Goal: Task Accomplishment & Management: Use online tool/utility

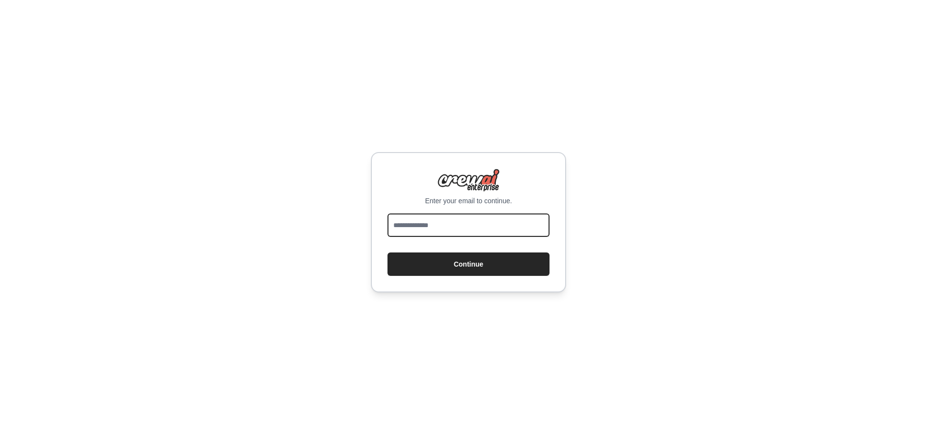
click at [401, 228] on input "email" at bounding box center [468, 225] width 162 height 23
type input "**********"
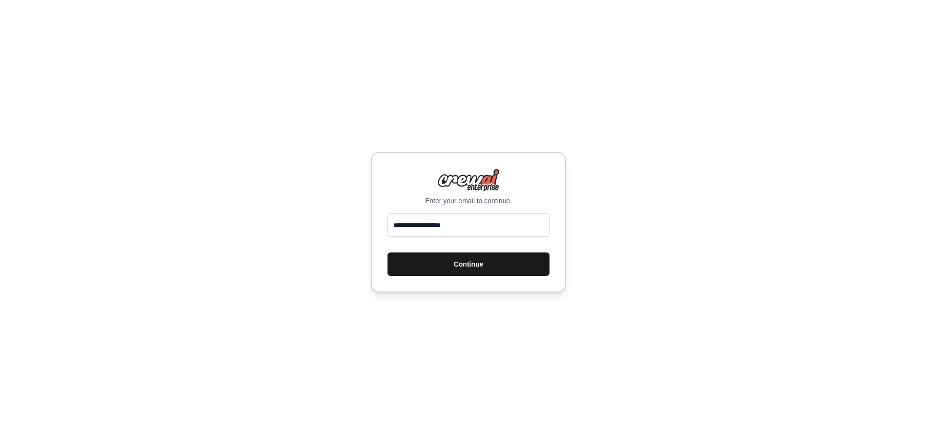
click at [453, 261] on button "Continue" at bounding box center [468, 264] width 162 height 23
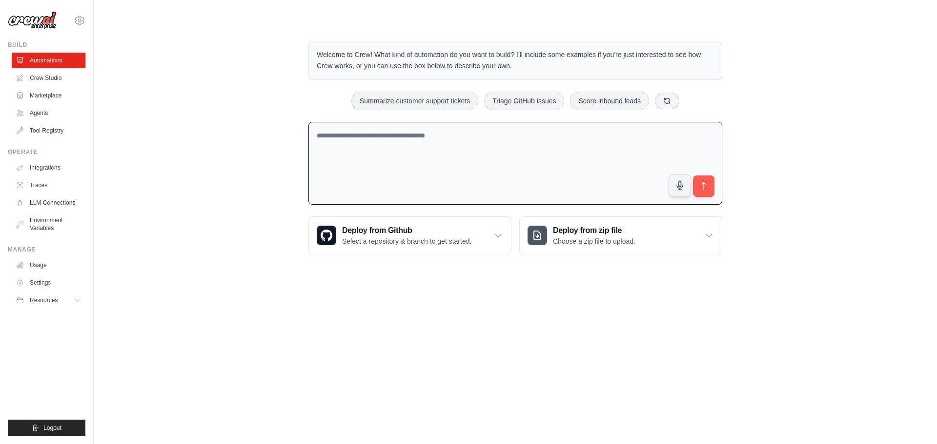
click at [438, 165] on textarea at bounding box center [515, 163] width 414 height 83
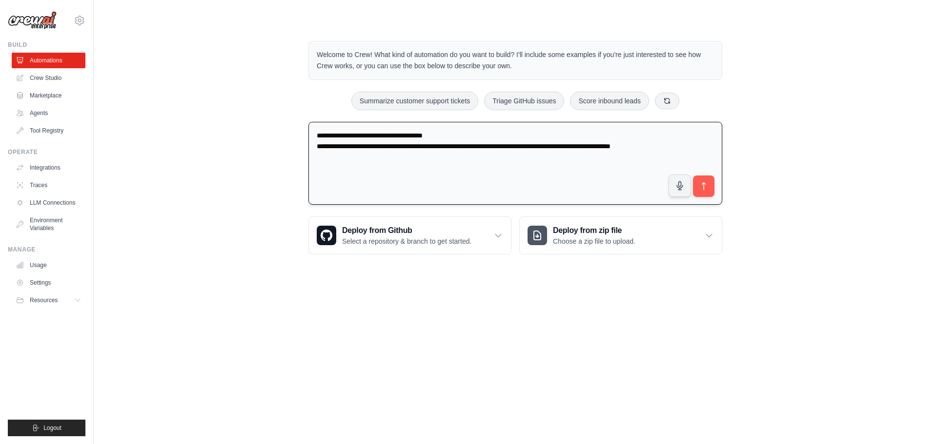
drag, startPoint x: 619, startPoint y: 141, endPoint x: 613, endPoint y: 149, distance: 10.1
click at [613, 149] on textarea "**********" at bounding box center [515, 163] width 414 height 83
click at [629, 141] on textarea "**********" at bounding box center [515, 163] width 414 height 83
click at [605, 147] on textarea "**********" at bounding box center [515, 163] width 414 height 83
click at [606, 144] on textarea "**********" at bounding box center [515, 163] width 414 height 83
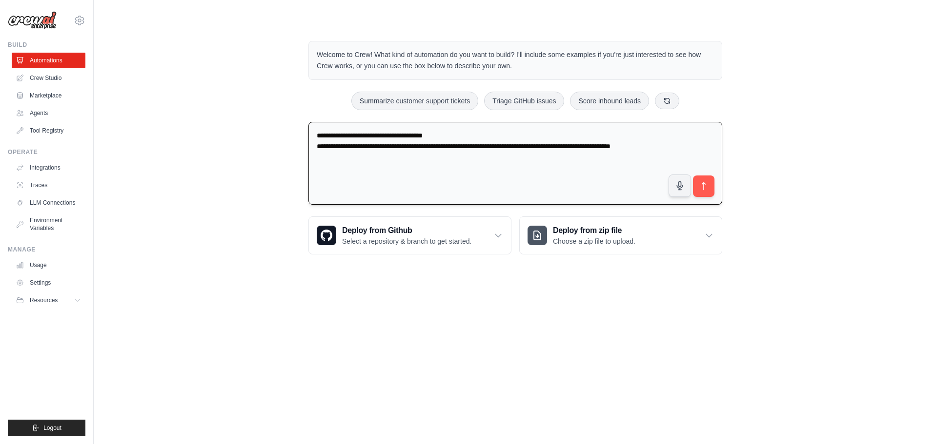
drag, startPoint x: 690, startPoint y: 146, endPoint x: 601, endPoint y: 144, distance: 88.8
click at [601, 144] on textarea "**********" at bounding box center [515, 163] width 414 height 83
type textarea "**********"
click at [708, 183] on icon "submit" at bounding box center [704, 186] width 10 height 10
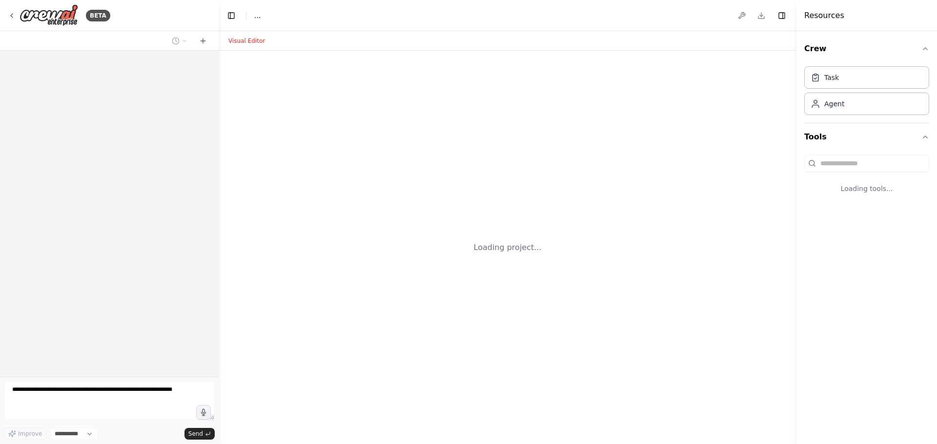
select select "****"
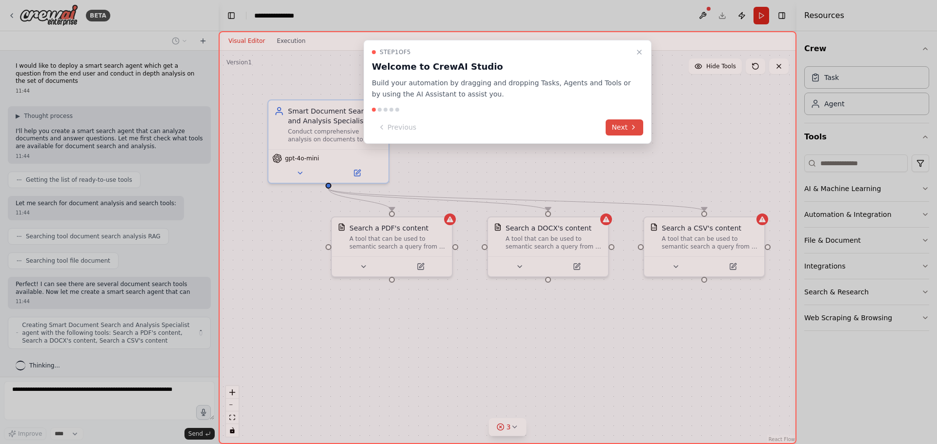
click at [628, 129] on button "Next" at bounding box center [624, 128] width 38 height 16
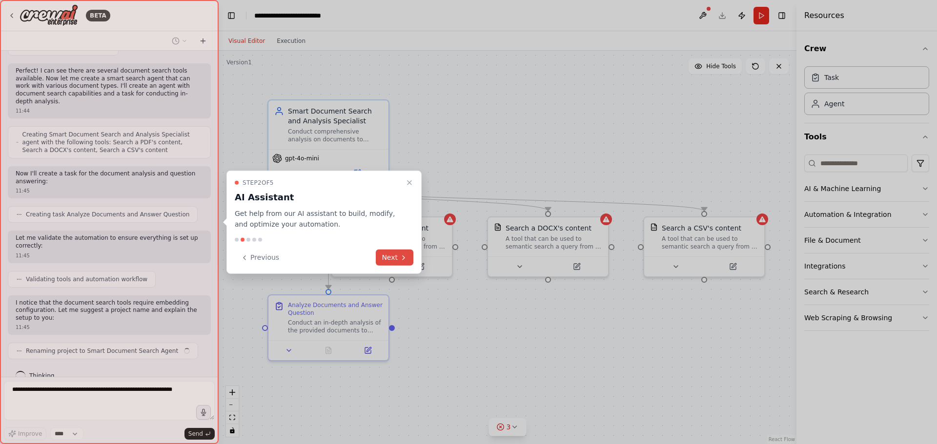
scroll to position [221, 0]
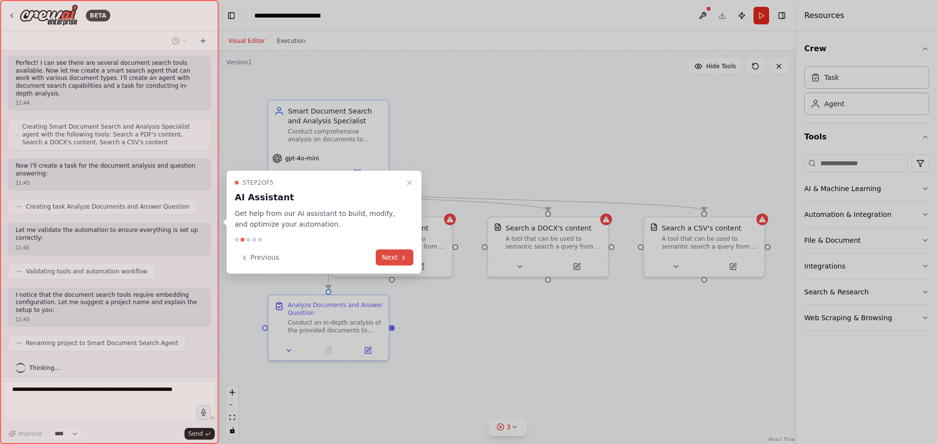
click at [391, 258] on button "Next" at bounding box center [395, 258] width 38 height 16
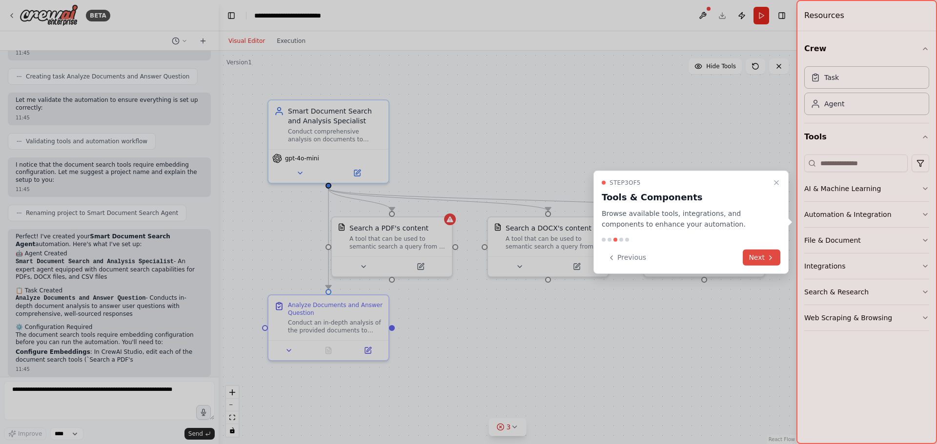
click at [752, 258] on button "Next" at bounding box center [761, 258] width 38 height 16
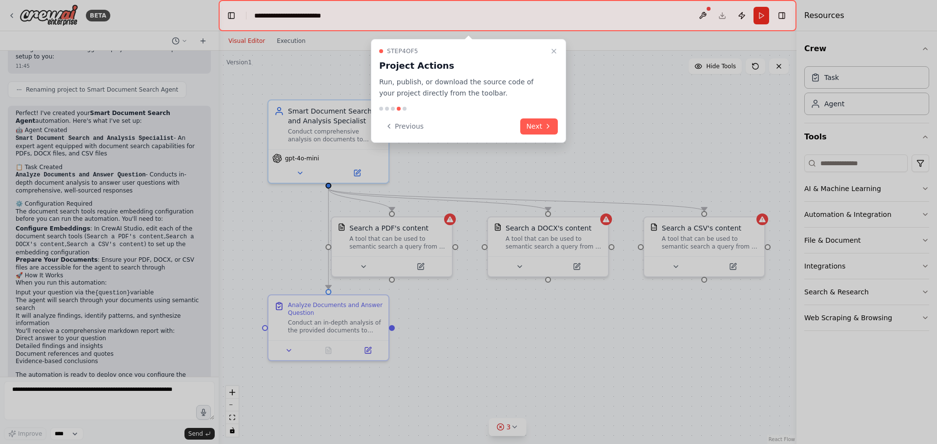
scroll to position [482, 0]
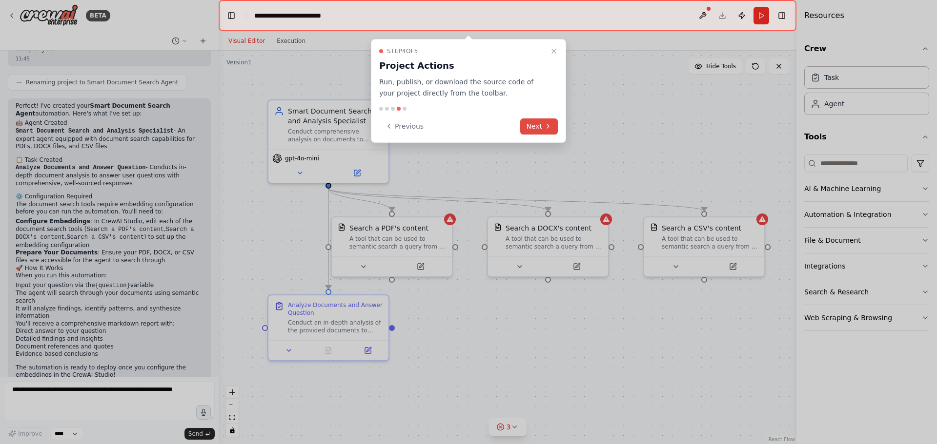
click at [527, 131] on button "Next" at bounding box center [539, 127] width 38 height 16
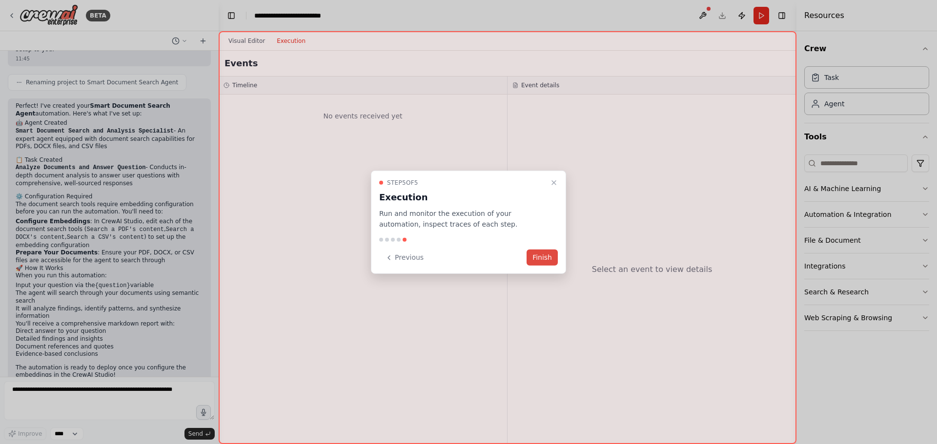
click at [536, 257] on button "Finish" at bounding box center [541, 258] width 31 height 16
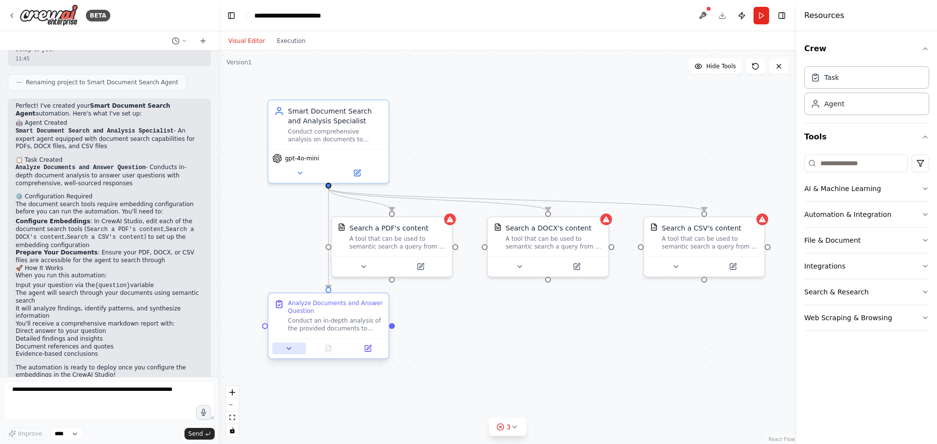
click at [287, 349] on icon at bounding box center [289, 349] width 8 height 8
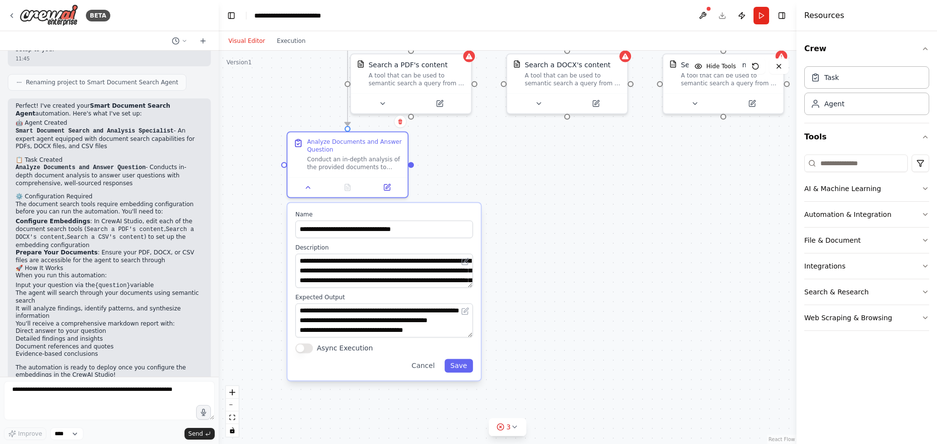
drag, startPoint x: 503, startPoint y: 368, endPoint x: 523, endPoint y: 205, distance: 164.1
click at [523, 205] on div ".deletable-edge-delete-btn { width: 20px; height: 20px; border: 0px solid #ffff…" at bounding box center [508, 248] width 578 height 394
click at [506, 316] on div ".deletable-edge-delete-btn { width: 20px; height: 20px; border: 0px solid #ffff…" at bounding box center [508, 248] width 578 height 394
click at [466, 365] on button "Save" at bounding box center [458, 366] width 28 height 14
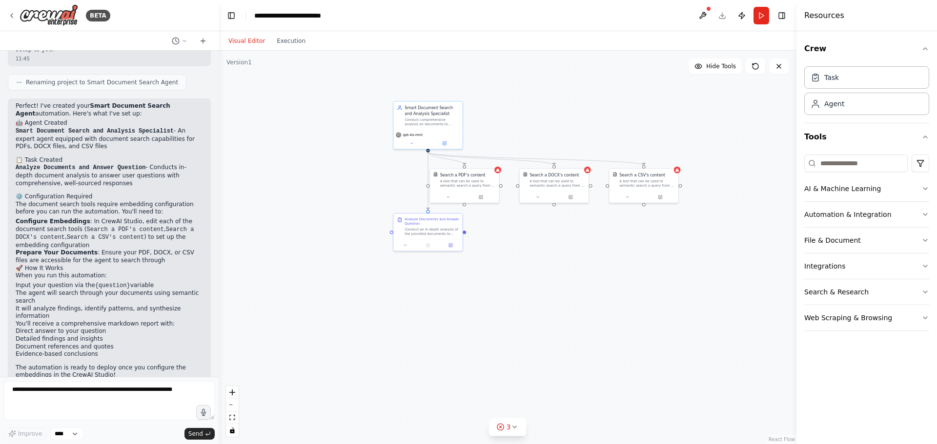
drag, startPoint x: 539, startPoint y: 289, endPoint x: 539, endPoint y: 335, distance: 45.9
click at [539, 335] on div ".deletable-edge-delete-btn { width: 20px; height: 20px; border: 0px solid #ffff…" at bounding box center [508, 248] width 578 height 394
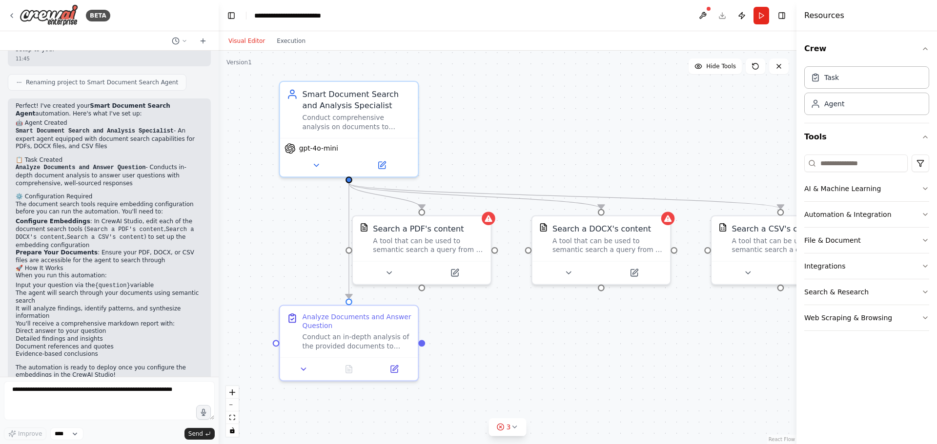
drag, startPoint x: 504, startPoint y: 269, endPoint x: 531, endPoint y: 399, distance: 133.5
click at [532, 399] on div ".deletable-edge-delete-btn { width: 20px; height: 20px; border: 0px solid #ffff…" at bounding box center [508, 248] width 578 height 394
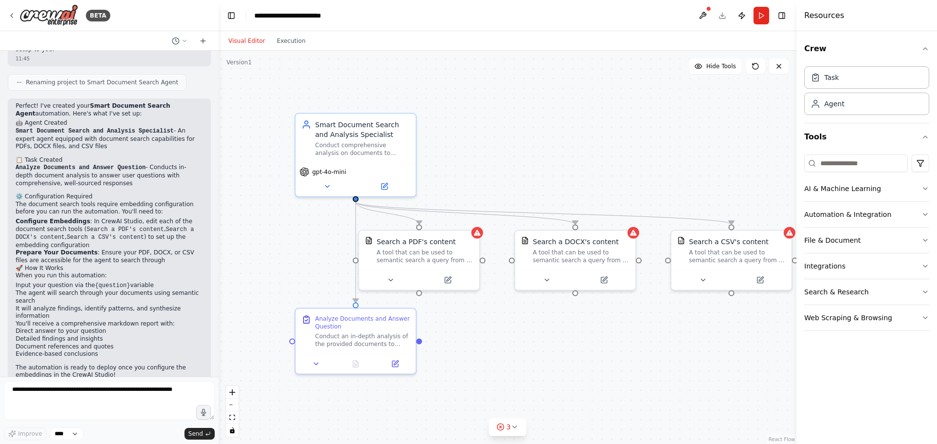
drag, startPoint x: 553, startPoint y: 175, endPoint x: 538, endPoint y: 167, distance: 16.6
click at [538, 167] on div ".deletable-edge-delete-btn { width: 20px; height: 20px; border: 0px solid #ffff…" at bounding box center [508, 248] width 578 height 394
click at [329, 187] on icon at bounding box center [327, 185] width 8 height 8
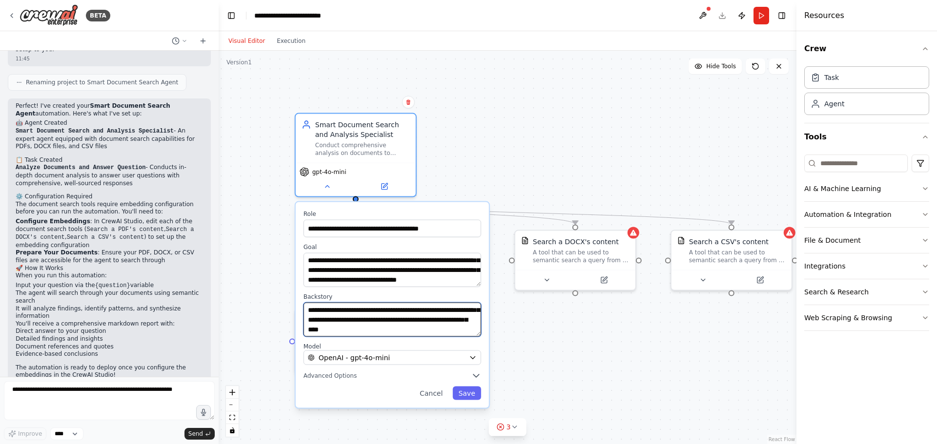
scroll to position [68, 0]
click at [465, 392] on button "Save" at bounding box center [466, 394] width 28 height 14
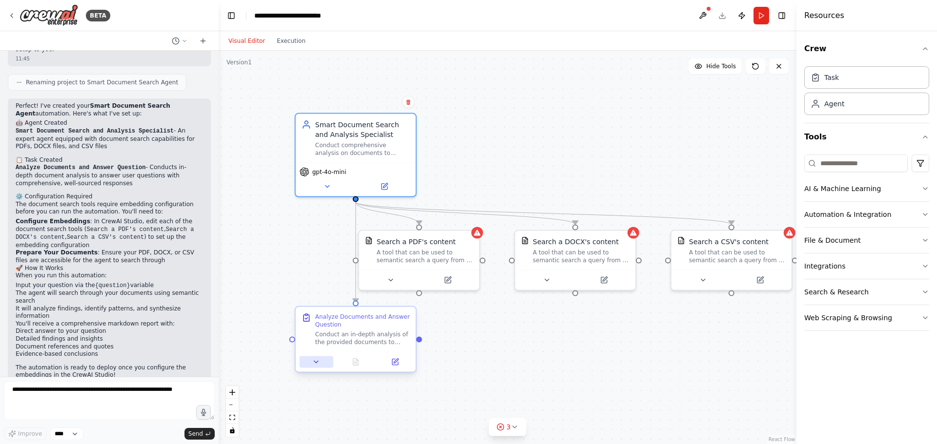
click at [317, 364] on icon at bounding box center [316, 363] width 8 height 8
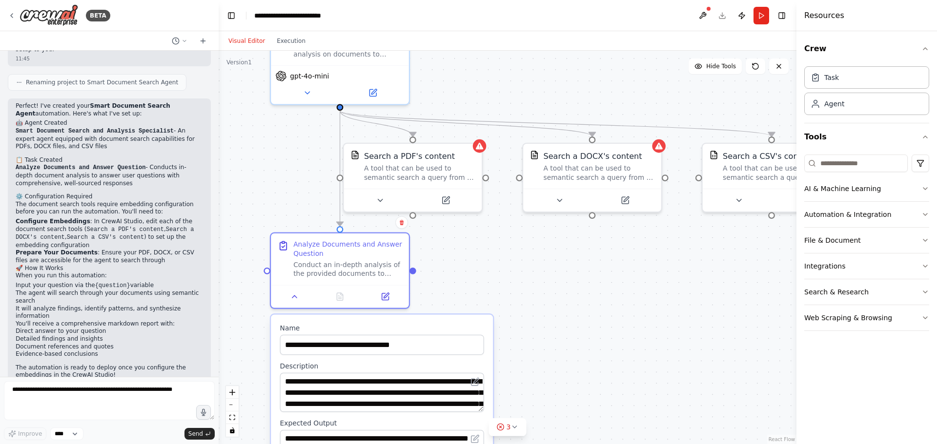
drag, startPoint x: 522, startPoint y: 367, endPoint x: 536, endPoint y: 300, distance: 68.6
click at [536, 300] on div ".deletable-edge-delete-btn { width: 20px; height: 20px; border: 0px solid #ffff…" at bounding box center [508, 248] width 578 height 394
click at [295, 295] on icon at bounding box center [294, 295] width 4 height 2
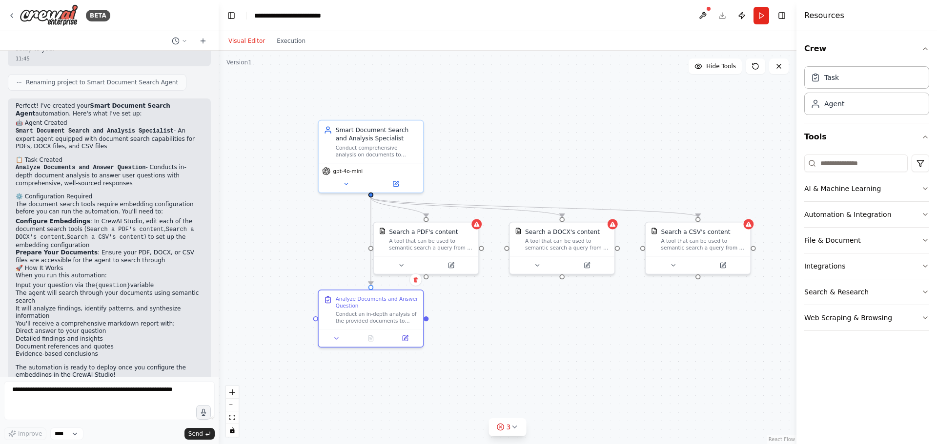
drag, startPoint x: 515, startPoint y: 295, endPoint x: 504, endPoint y: 339, distance: 45.1
click at [504, 339] on div ".deletable-edge-delete-btn { width: 20px; height: 20px; border: 0px solid #ffff…" at bounding box center [508, 248] width 578 height 394
drag, startPoint x: 216, startPoint y: 308, endPoint x: 215, endPoint y: 295, distance: 13.2
click at [215, 295] on div "BETA I would like to deploy a smart search agent which get a question from the …" at bounding box center [468, 222] width 937 height 444
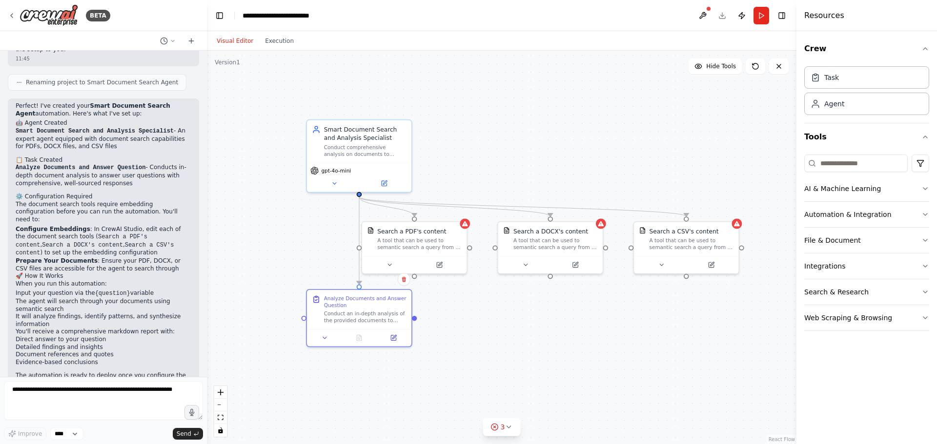
drag, startPoint x: 211, startPoint y: 289, endPoint x: 207, endPoint y: 269, distance: 20.0
click at [207, 269] on div "BETA I would like to deploy a smart search agent which get a question from the …" at bounding box center [468, 222] width 937 height 444
click at [208, 274] on div ".deletable-edge-delete-btn { width: 20px; height: 20px; border: 0px solid #ffff…" at bounding box center [501, 248] width 589 height 394
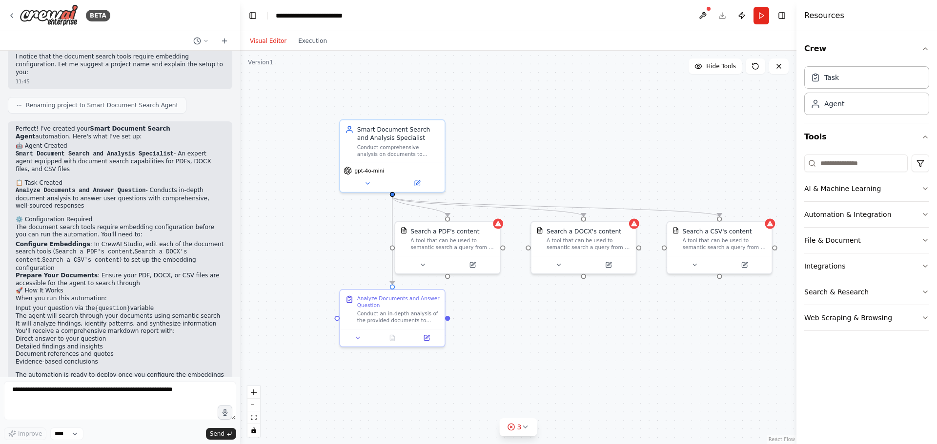
scroll to position [429, 0]
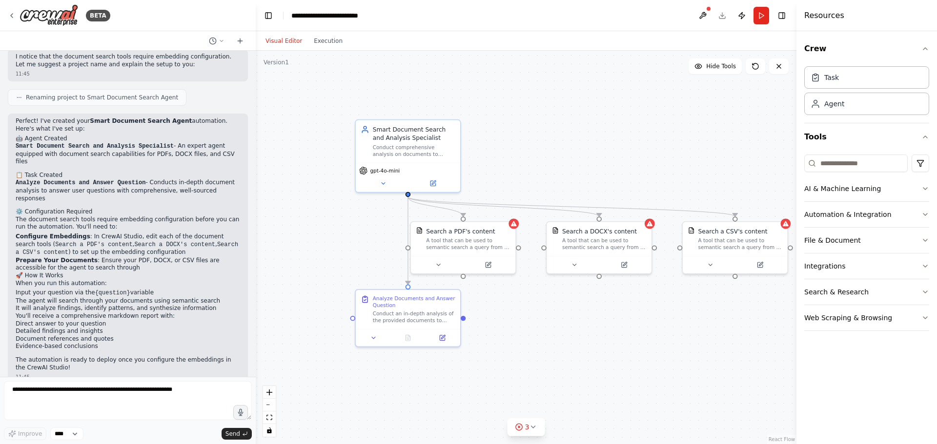
drag, startPoint x: 204, startPoint y: 279, endPoint x: 256, endPoint y: 285, distance: 51.7
click at [256, 285] on div "BETA I would like to deploy a smart search agent which get a question from the …" at bounding box center [468, 222] width 937 height 444
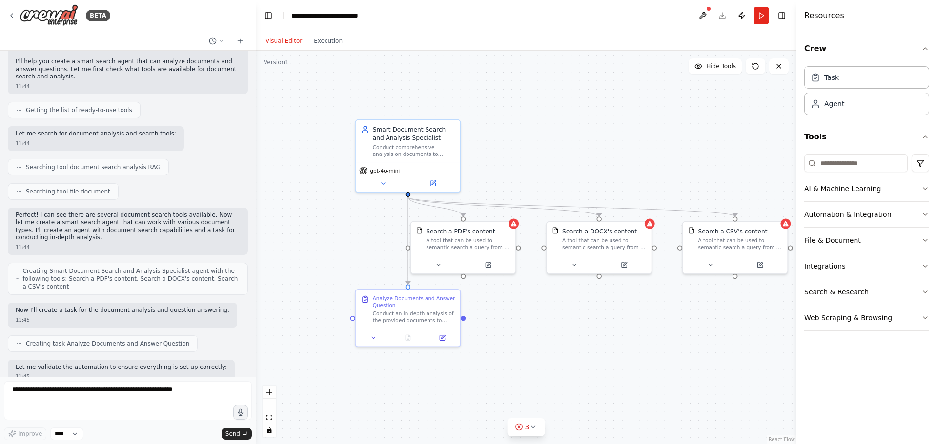
scroll to position [87, 0]
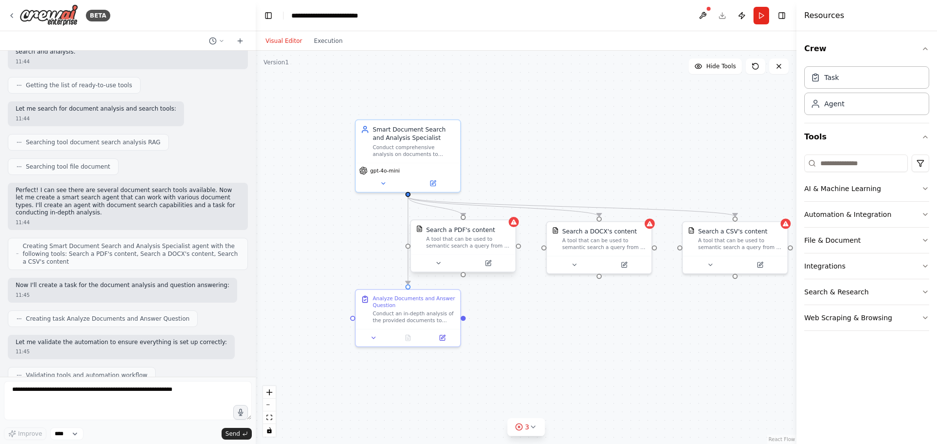
click at [504, 237] on div "A tool that can be used to semantic search a query from a PDF's content." at bounding box center [468, 243] width 84 height 14
click at [437, 308] on div "Analyze Documents and Answer Question Conduct an in-depth analysis of the provi…" at bounding box center [414, 308] width 82 height 29
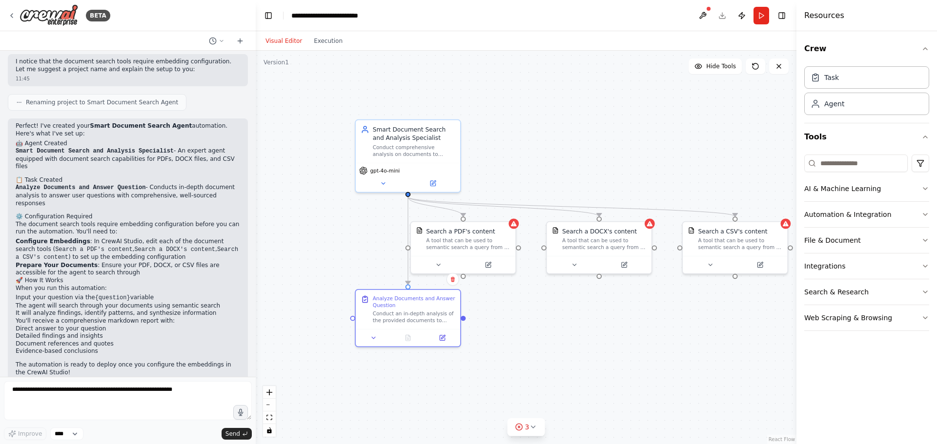
scroll to position [429, 0]
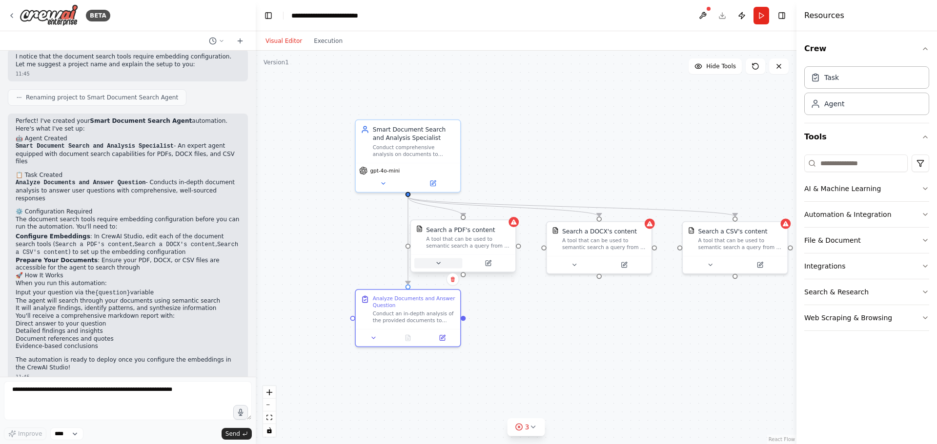
click at [438, 262] on icon at bounding box center [438, 263] width 7 height 7
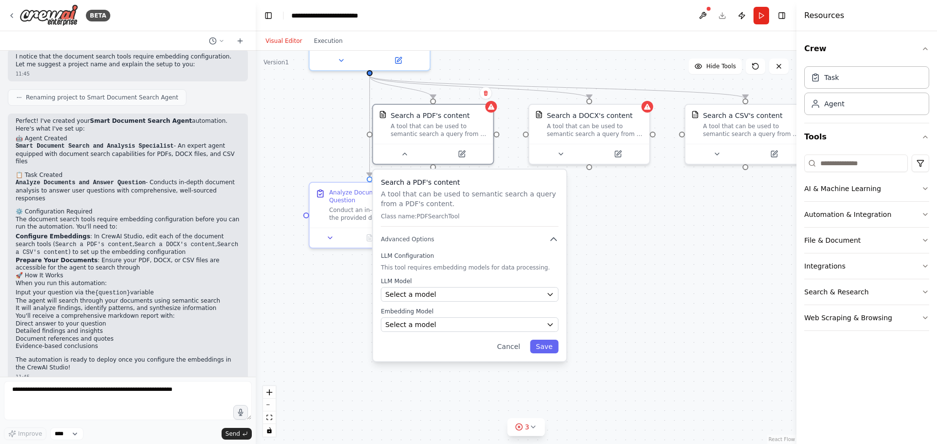
drag, startPoint x: 652, startPoint y: 365, endPoint x: 628, endPoint y: 267, distance: 101.0
click at [628, 267] on div ".deletable-edge-delete-btn { width: 20px; height: 20px; border: 0px solid #ffff…" at bounding box center [526, 248] width 540 height 394
click at [530, 298] on div "Select a model" at bounding box center [463, 295] width 157 height 10
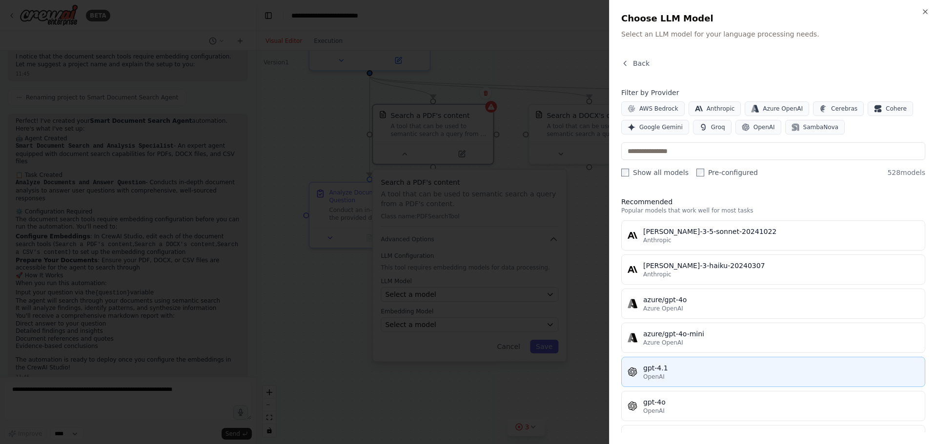
click at [689, 367] on div "gpt-4.1" at bounding box center [781, 368] width 276 height 10
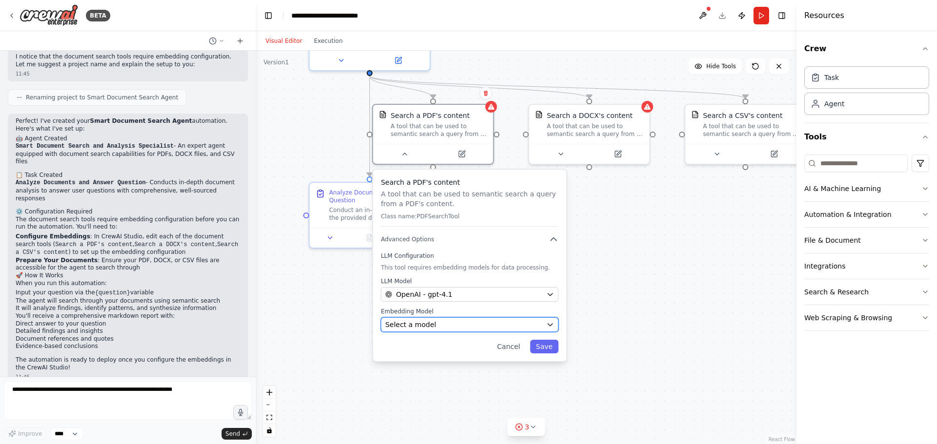
click at [432, 329] on div "Select a model" at bounding box center [463, 325] width 157 height 10
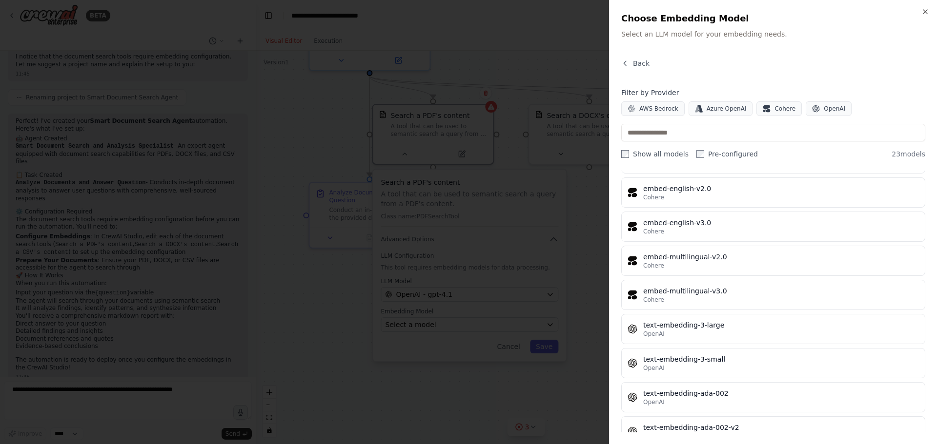
scroll to position [559, 0]
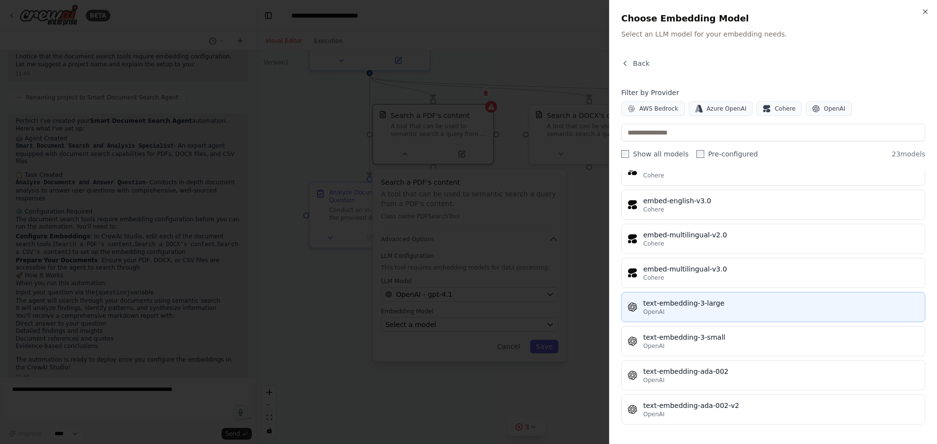
click at [685, 314] on div "OpenAI" at bounding box center [781, 312] width 276 height 8
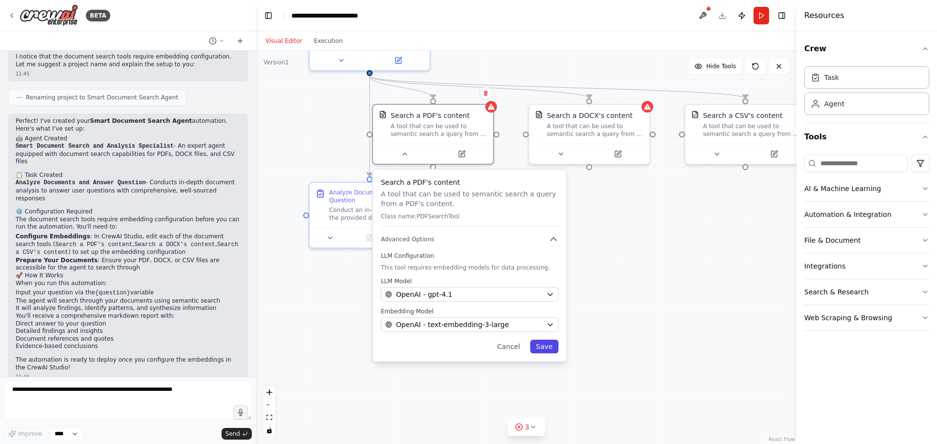
click at [555, 348] on button "Save" at bounding box center [544, 347] width 28 height 14
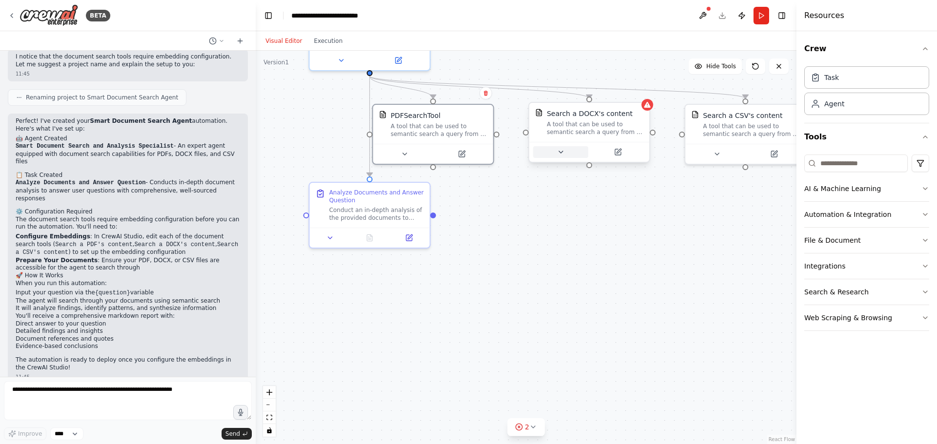
click at [560, 154] on icon at bounding box center [561, 152] width 8 height 8
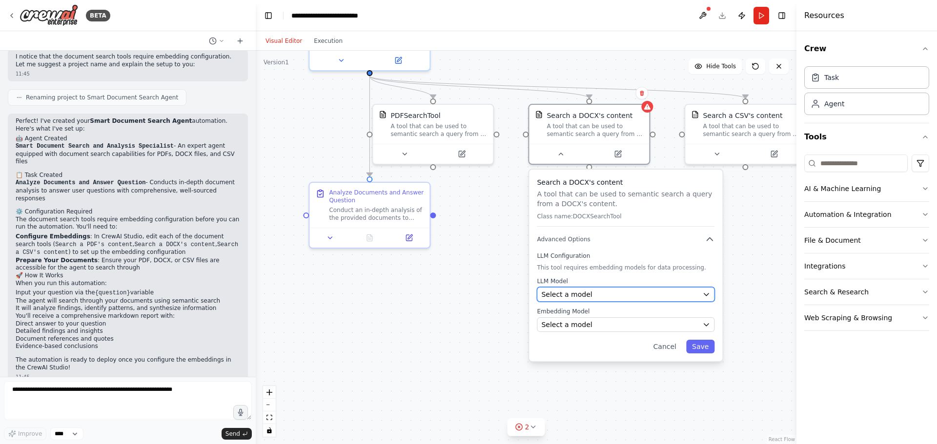
click at [569, 293] on span "Select a model" at bounding box center [566, 295] width 51 height 10
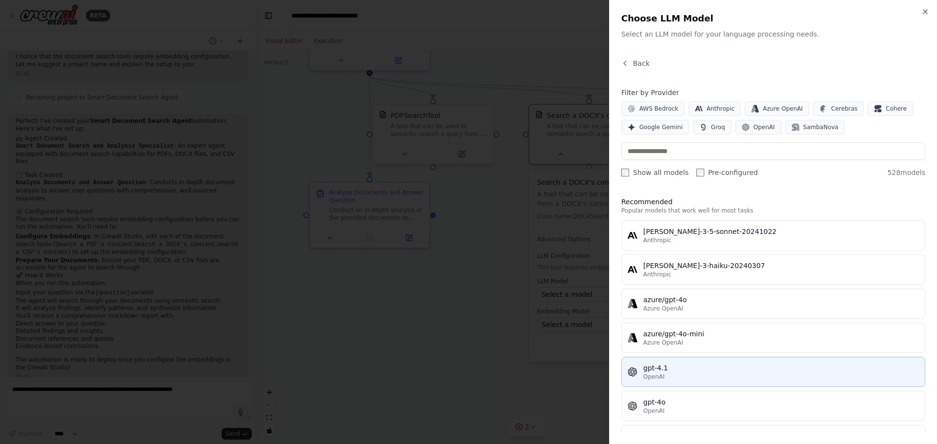
click at [674, 367] on div "gpt-4.1" at bounding box center [781, 368] width 276 height 10
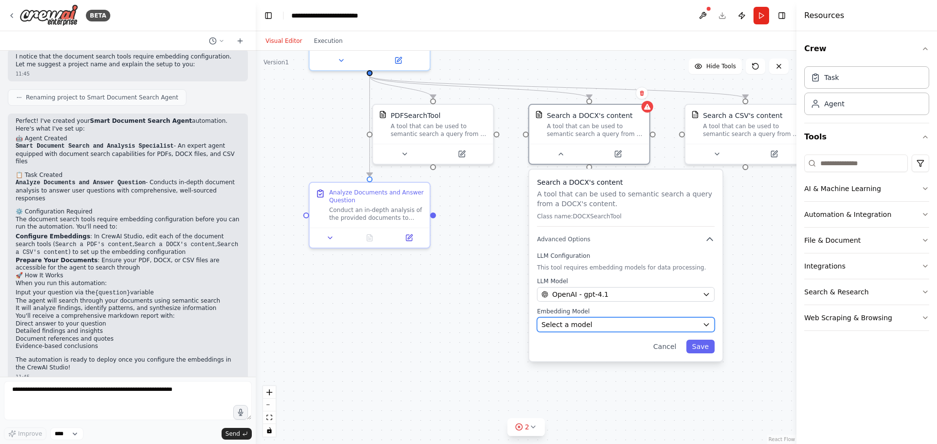
click at [613, 323] on div "Select a model" at bounding box center [619, 325] width 157 height 10
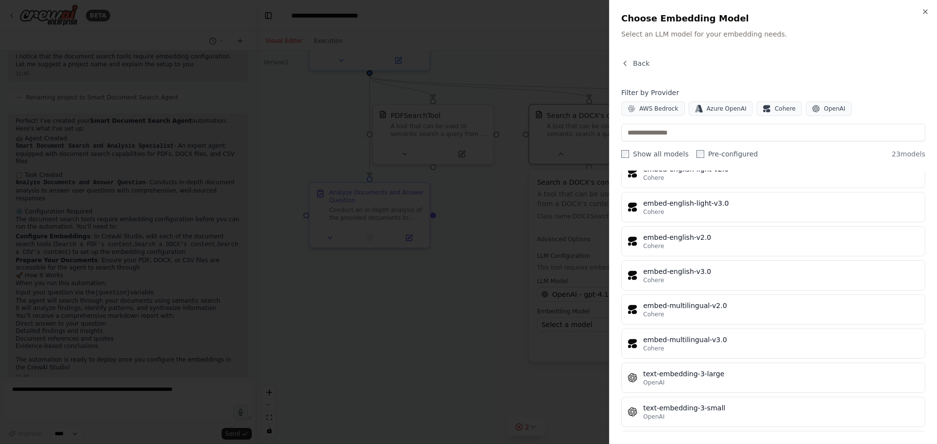
scroll to position [537, 0]
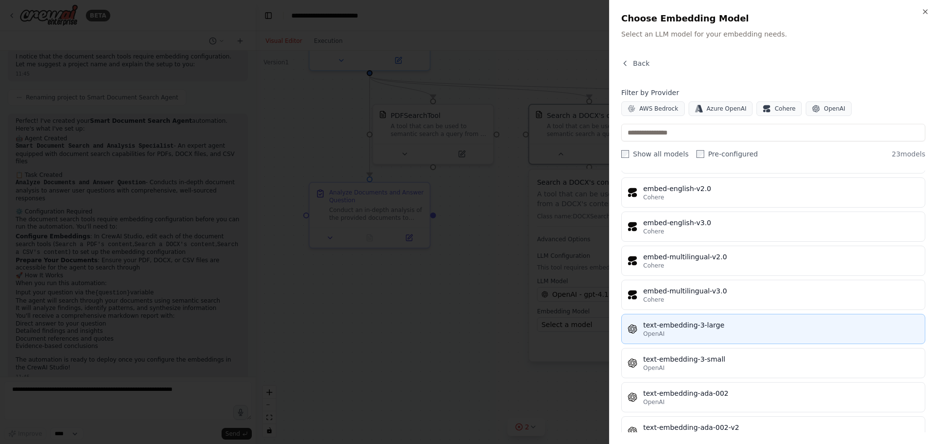
click at [692, 328] on div "text-embedding-3-large" at bounding box center [781, 325] width 276 height 10
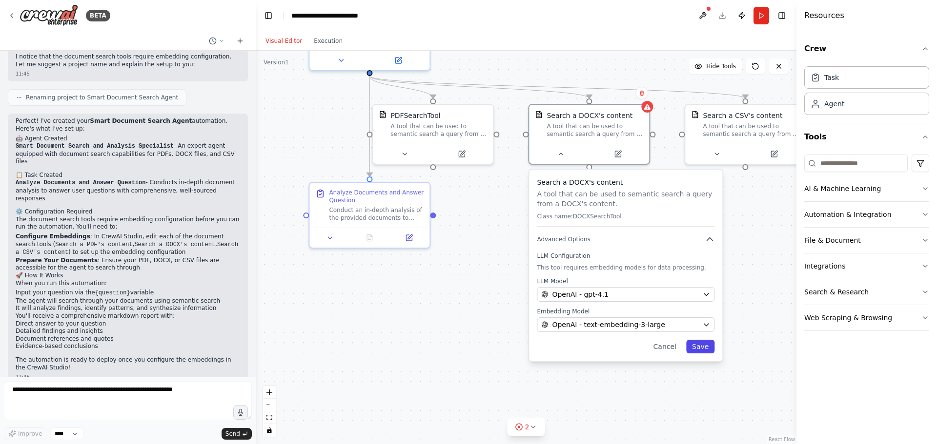
click at [710, 346] on button "Save" at bounding box center [700, 347] width 28 height 14
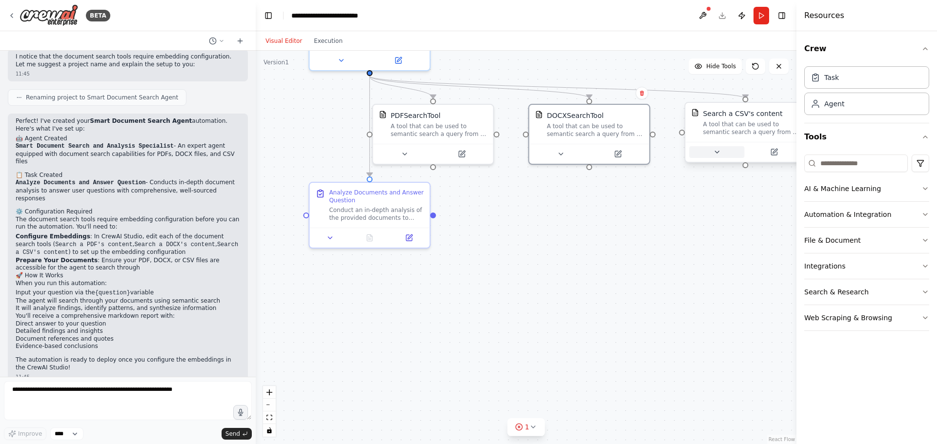
click at [717, 154] on icon at bounding box center [717, 152] width 8 height 8
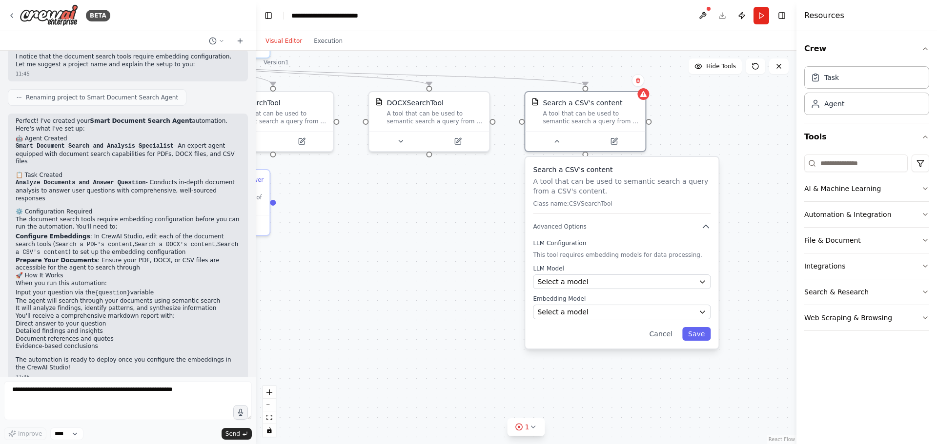
drag, startPoint x: 581, startPoint y: 354, endPoint x: 398, endPoint y: 340, distance: 184.0
click at [398, 340] on div ".deletable-edge-delete-btn { width: 20px; height: 20px; border: 0px solid #ffff…" at bounding box center [526, 248] width 540 height 394
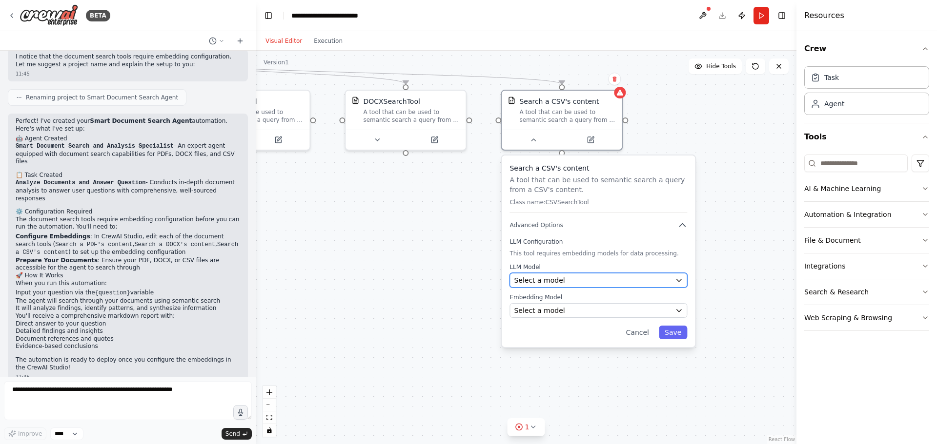
click at [530, 284] on span "Select a model" at bounding box center [539, 281] width 51 height 10
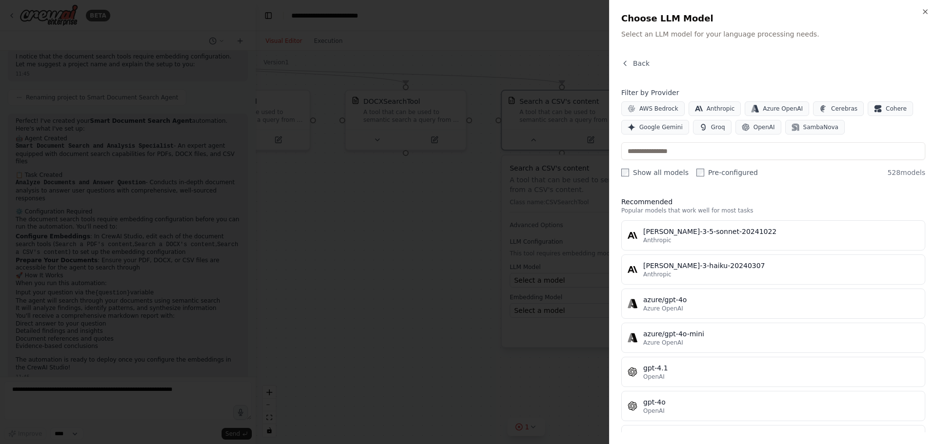
scroll to position [49, 0]
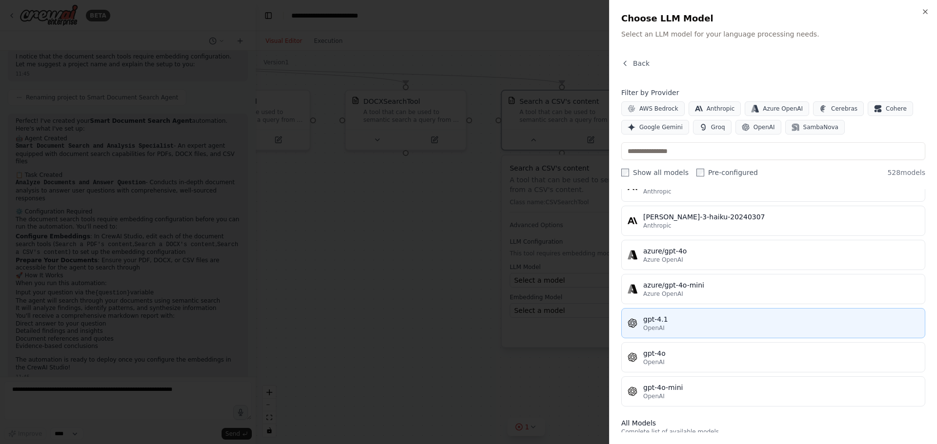
click at [658, 326] on span "OpenAI" at bounding box center [653, 328] width 21 height 8
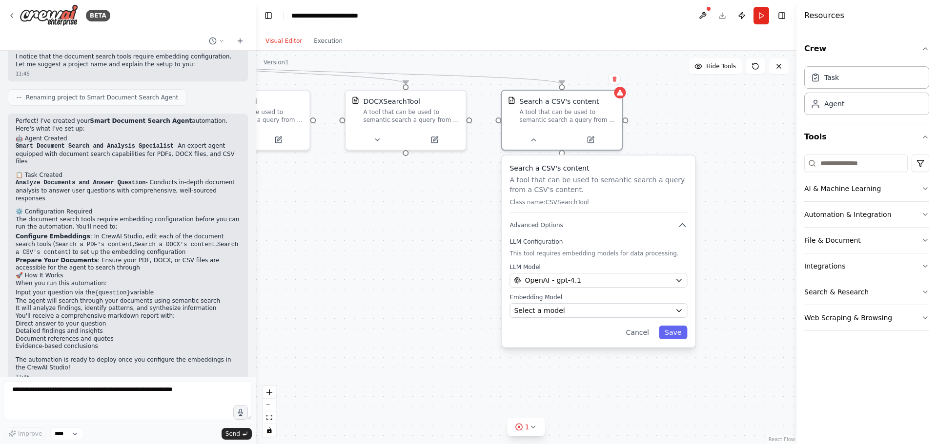
click at [589, 320] on div "Search a CSV's content A tool that can be used to semantic search a query from …" at bounding box center [597, 252] width 193 height 192
click at [580, 311] on div "Select a model" at bounding box center [592, 311] width 157 height 10
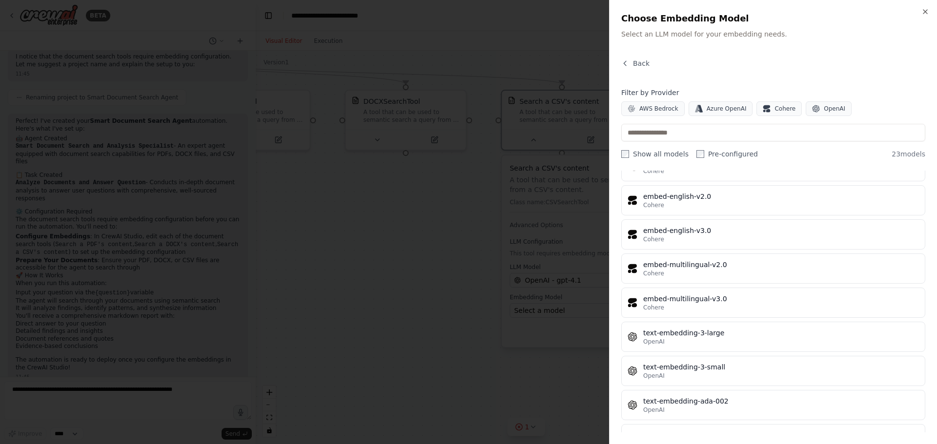
scroll to position [537, 0]
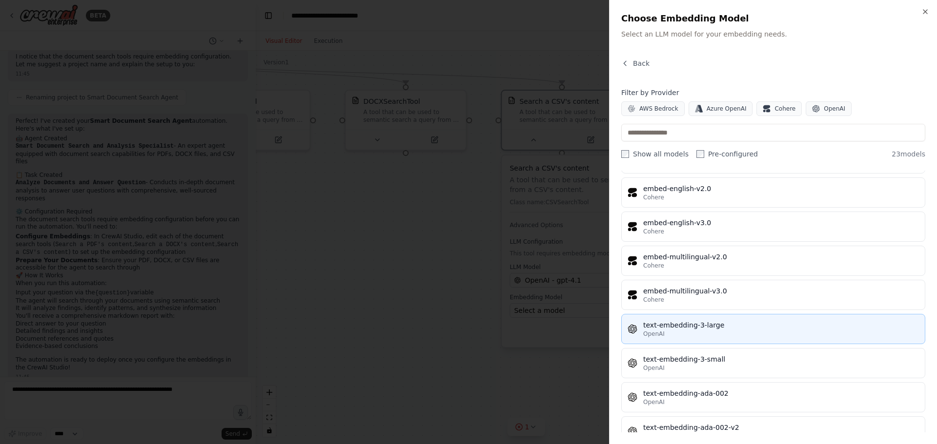
click at [667, 329] on div "text-embedding-3-large" at bounding box center [781, 325] width 276 height 10
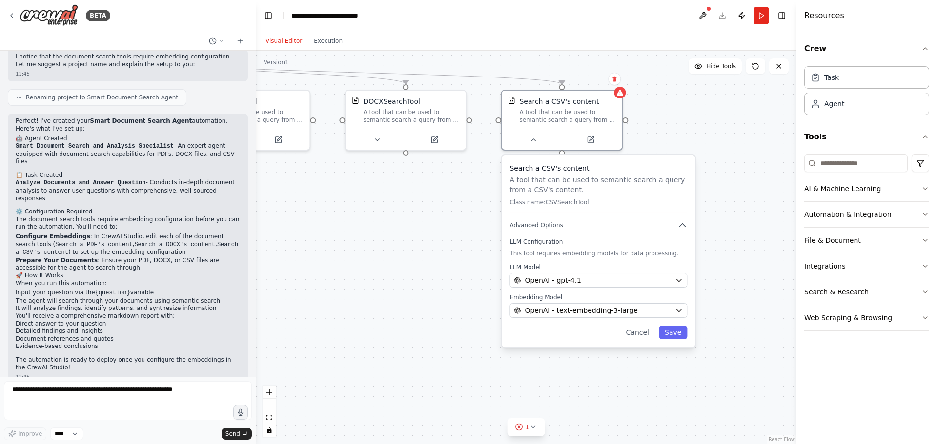
click at [673, 324] on div "Search a CSV's content A tool that can be used to semantic search a query from …" at bounding box center [597, 252] width 193 height 192
click at [668, 331] on button "Save" at bounding box center [673, 333] width 28 height 14
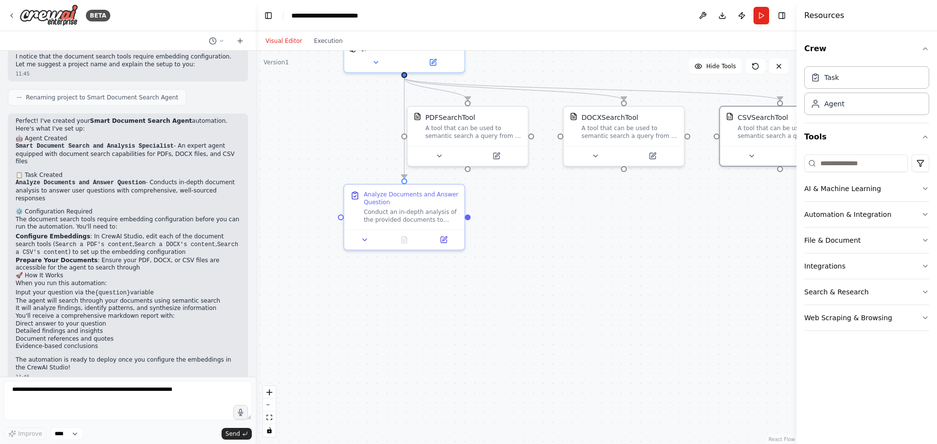
drag, startPoint x: 393, startPoint y: 335, endPoint x: 614, endPoint y: 355, distance: 221.8
click at [614, 354] on div ".deletable-edge-delete-btn { width: 20px; height: 20px; border: 0px solid #ffff…" at bounding box center [526, 248] width 540 height 394
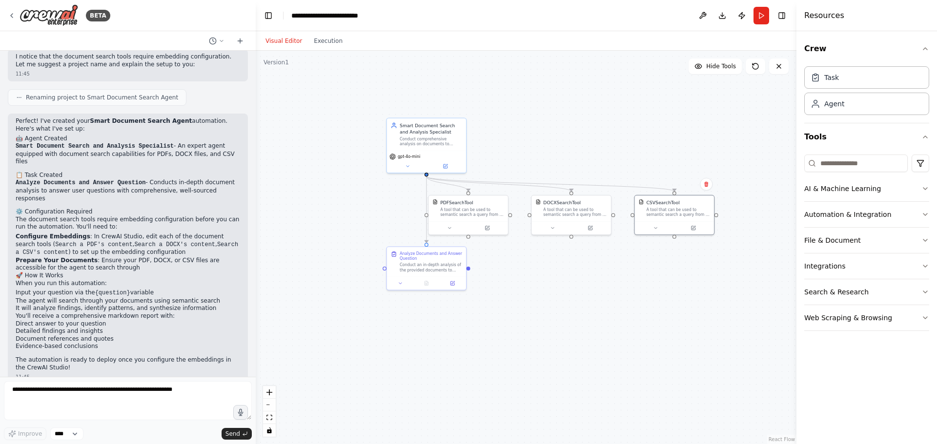
drag, startPoint x: 612, startPoint y: 357, endPoint x: 561, endPoint y: 359, distance: 51.3
click at [561, 359] on div ".deletable-edge-delete-btn { width: 20px; height: 20px; border: 0px solid #ffff…" at bounding box center [526, 248] width 540 height 394
click at [757, 16] on button "Run" at bounding box center [761, 16] width 16 height 18
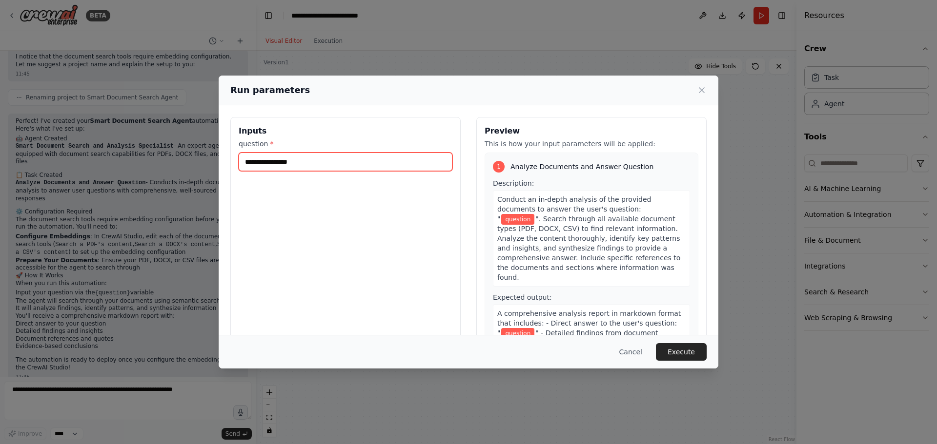
click at [296, 160] on input "question *" at bounding box center [346, 162] width 214 height 19
paste input "**********"
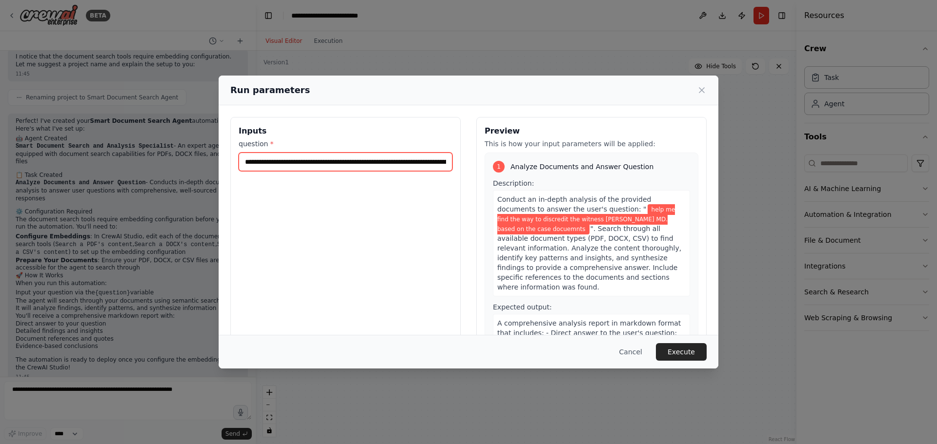
scroll to position [0, 95]
type input "**********"
click at [679, 352] on button "Execute" at bounding box center [681, 352] width 51 height 18
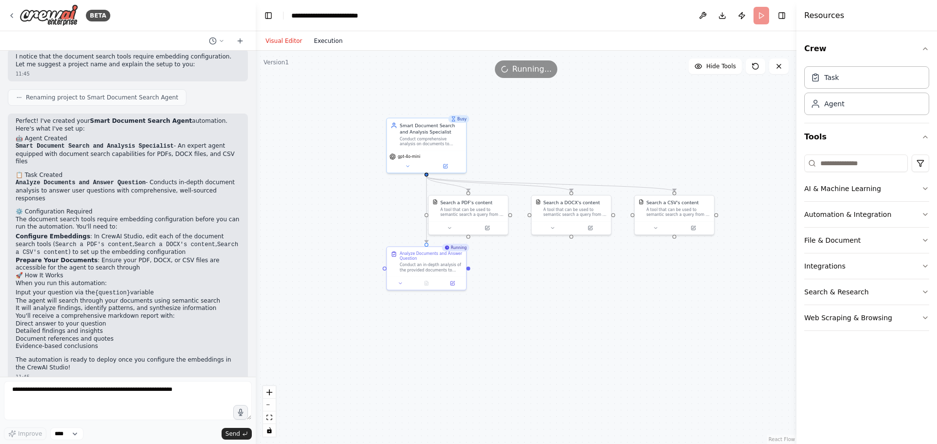
click at [315, 43] on button "Execution" at bounding box center [328, 41] width 40 height 12
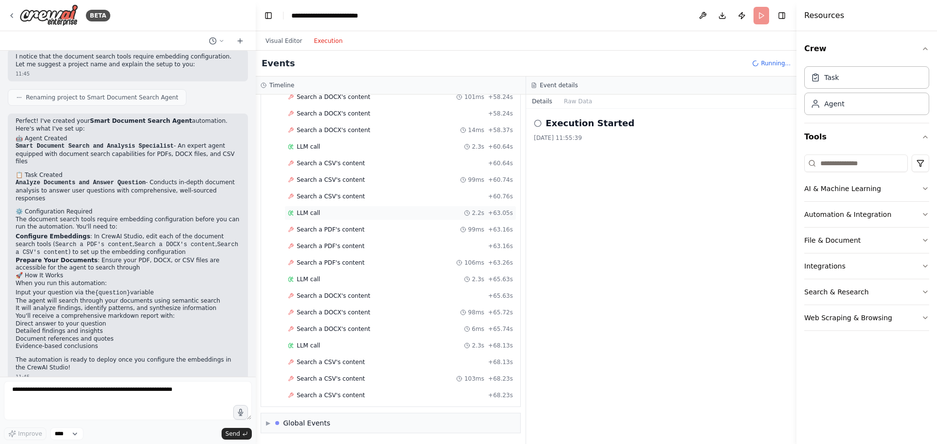
scroll to position [1434, 0]
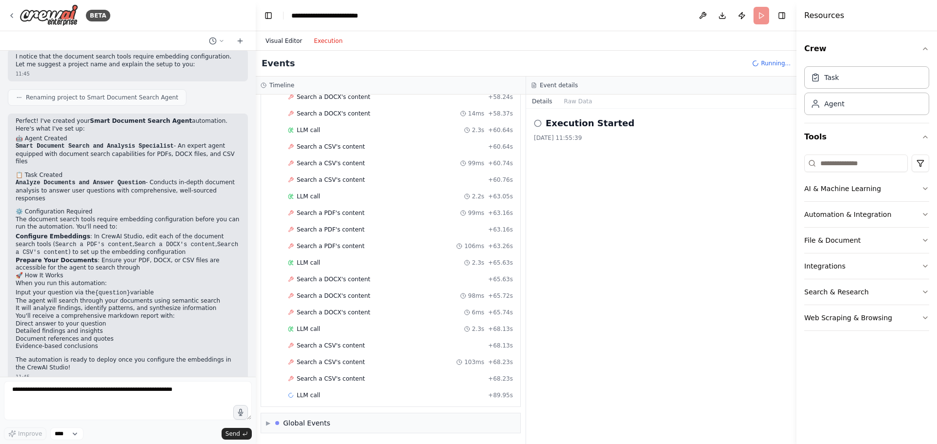
click at [275, 40] on button "Visual Editor" at bounding box center [284, 41] width 48 height 12
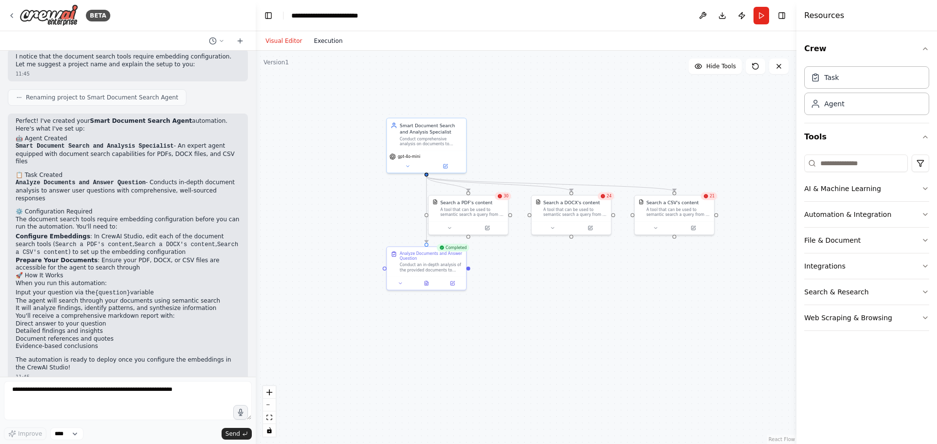
click at [326, 40] on button "Execution" at bounding box center [328, 41] width 40 height 12
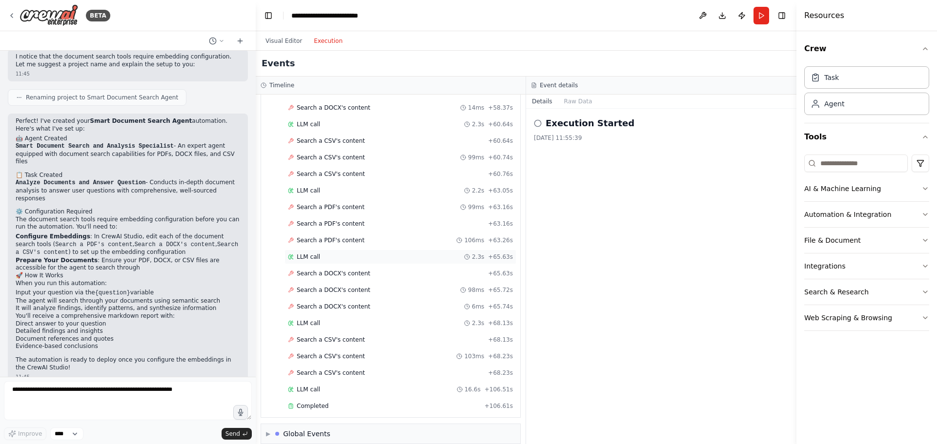
scroll to position [1450, 0]
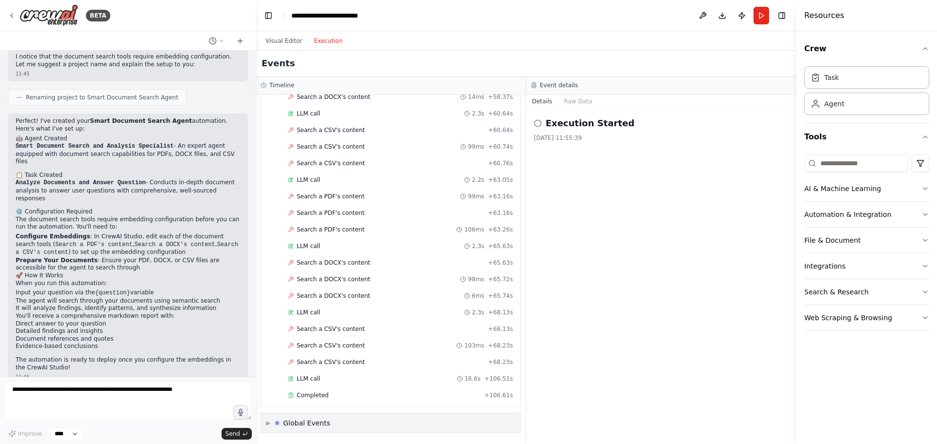
click at [295, 424] on div "Global Events" at bounding box center [306, 424] width 47 height 10
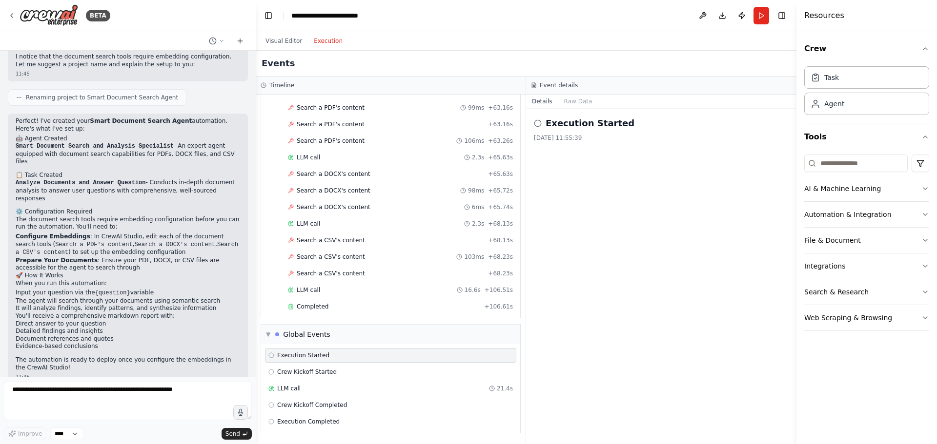
click at [269, 334] on span "▼" at bounding box center [268, 335] width 4 height 8
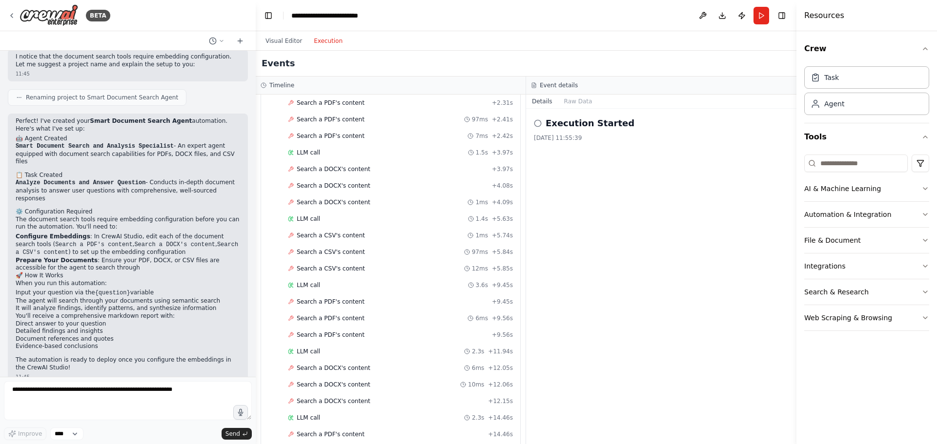
scroll to position [0, 0]
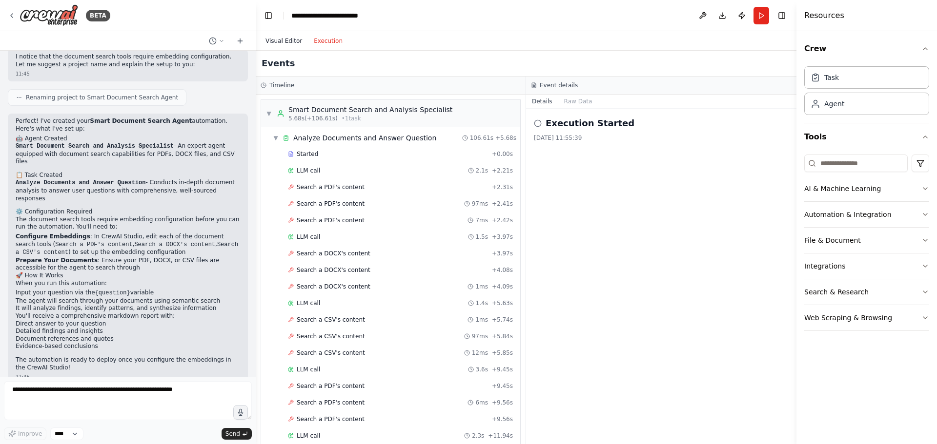
click at [270, 40] on button "Visual Editor" at bounding box center [284, 41] width 48 height 12
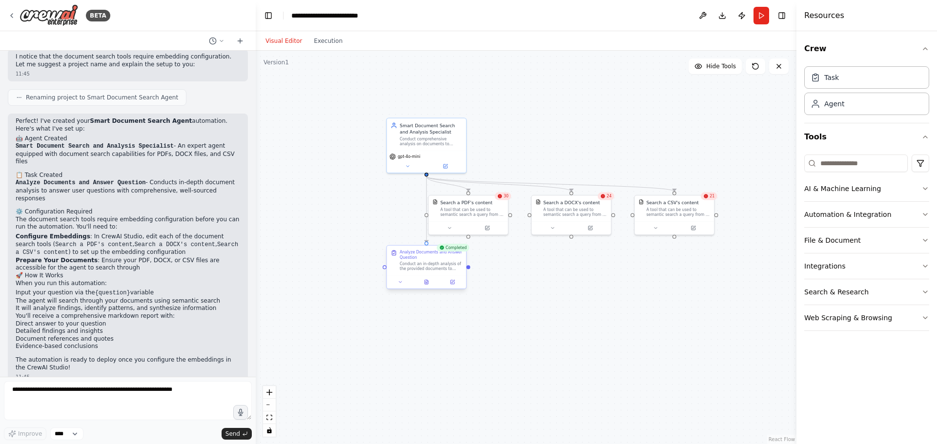
click at [434, 266] on div "Conduct an in-depth analysis of the provided documents to answer the user's que…" at bounding box center [430, 266] width 62 height 10
click at [426, 281] on icon at bounding box center [425, 281] width 0 height 0
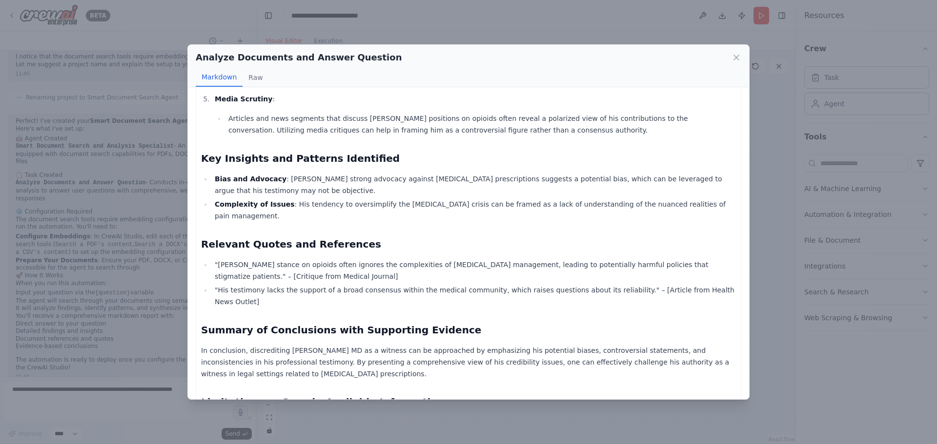
scroll to position [399, 0]
click at [733, 60] on icon at bounding box center [736, 58] width 10 height 10
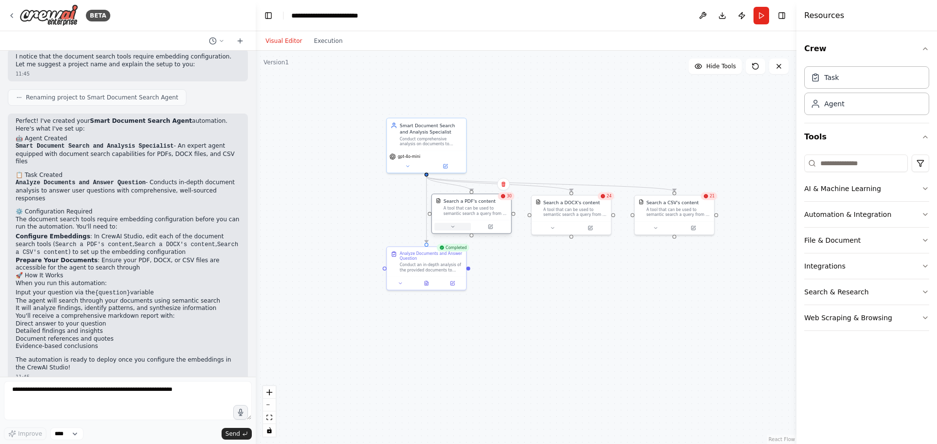
click at [448, 225] on button at bounding box center [452, 227] width 37 height 8
click at [452, 227] on icon at bounding box center [452, 226] width 2 height 1
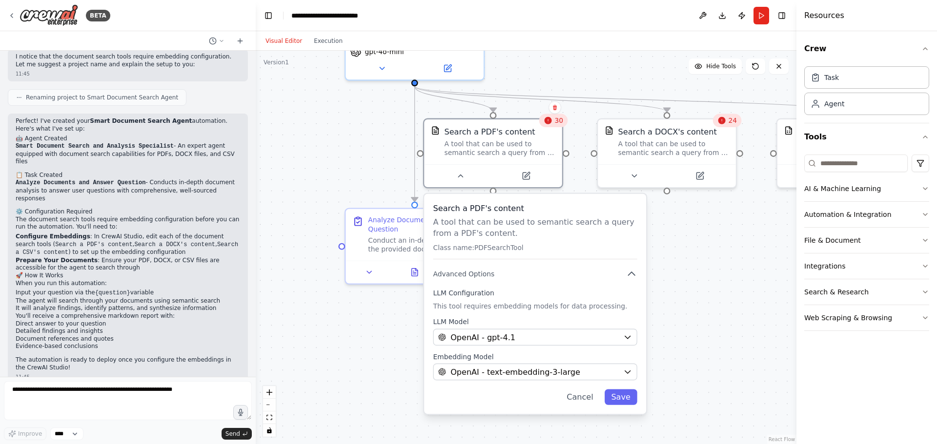
drag, startPoint x: 707, startPoint y: 344, endPoint x: 694, endPoint y: 296, distance: 50.1
click at [694, 296] on div ".deletable-edge-delete-btn { width: 20px; height: 20px; border: 0px solid #ffff…" at bounding box center [526, 248] width 540 height 394
click at [460, 180] on button at bounding box center [459, 174] width 63 height 14
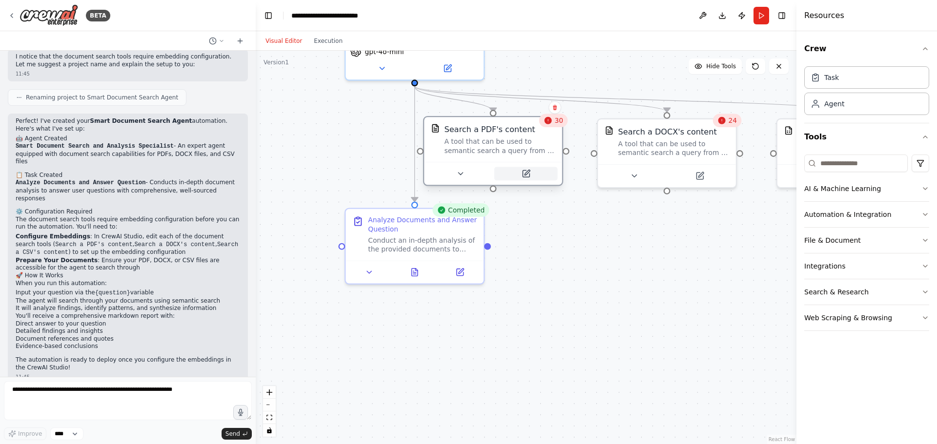
click at [525, 176] on icon at bounding box center [525, 173] width 7 height 7
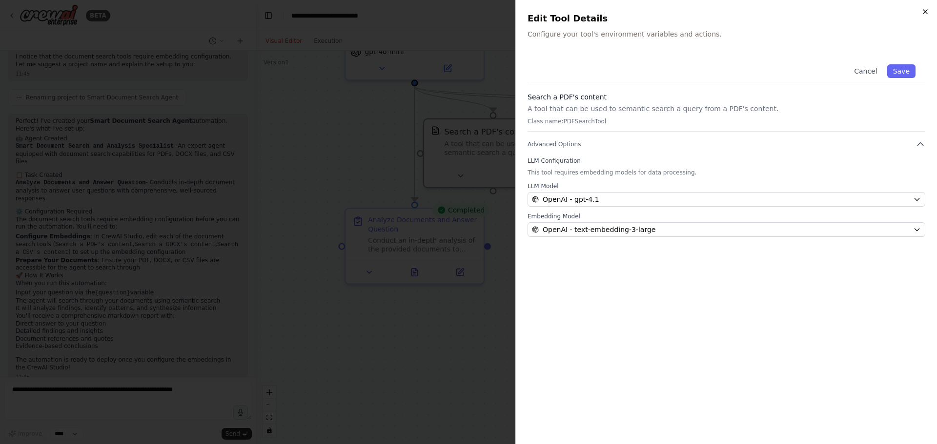
click at [922, 10] on icon "button" at bounding box center [925, 12] width 8 height 8
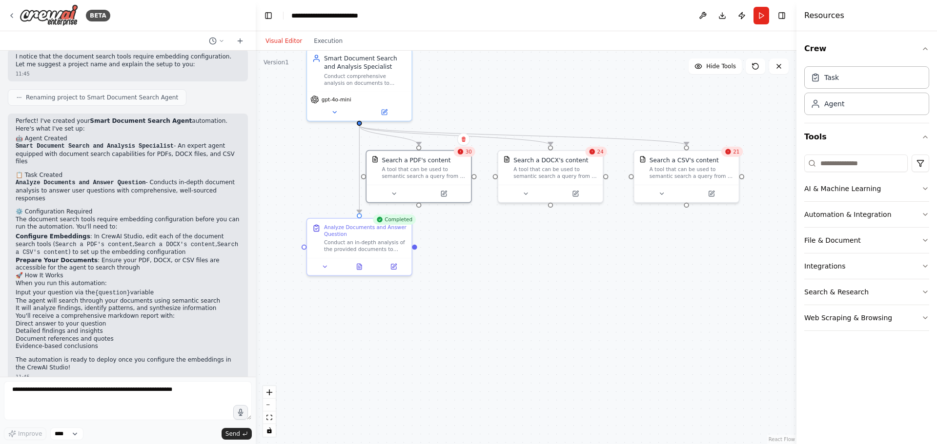
drag, startPoint x: 682, startPoint y: 290, endPoint x: 582, endPoint y: 284, distance: 99.7
click at [582, 284] on div ".deletable-edge-delete-btn { width: 20px; height: 20px; border: 0px solid #ffff…" at bounding box center [526, 248] width 540 height 394
click at [390, 194] on button at bounding box center [394, 192] width 48 height 10
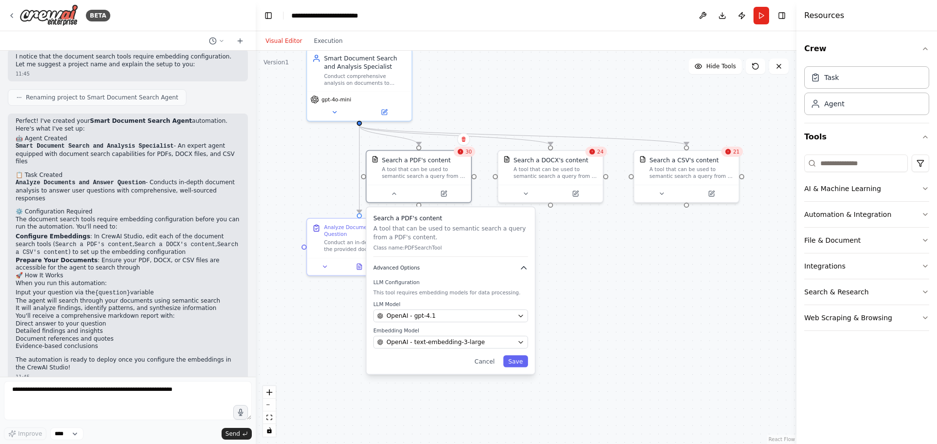
click at [527, 266] on icon "button" at bounding box center [523, 268] width 8 height 8
click at [527, 265] on icon "button" at bounding box center [523, 268] width 8 height 8
click at [523, 267] on icon "button" at bounding box center [523, 268] width 5 height 2
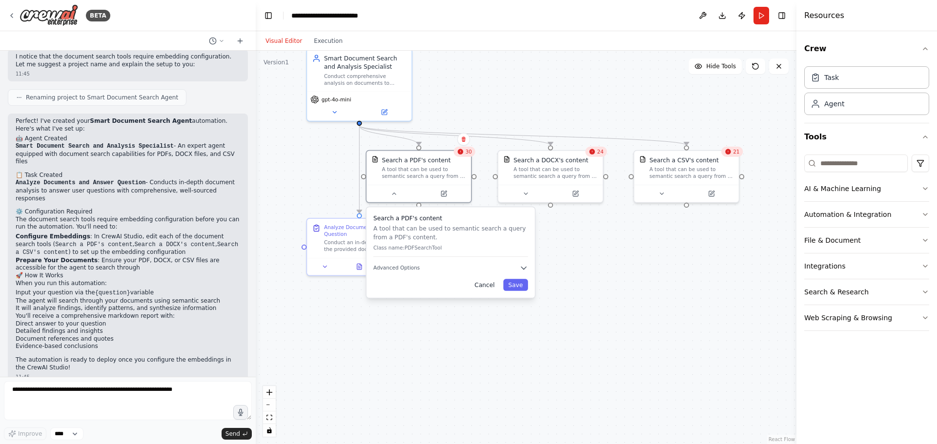
click at [487, 282] on button "Cancel" at bounding box center [484, 285] width 30 height 12
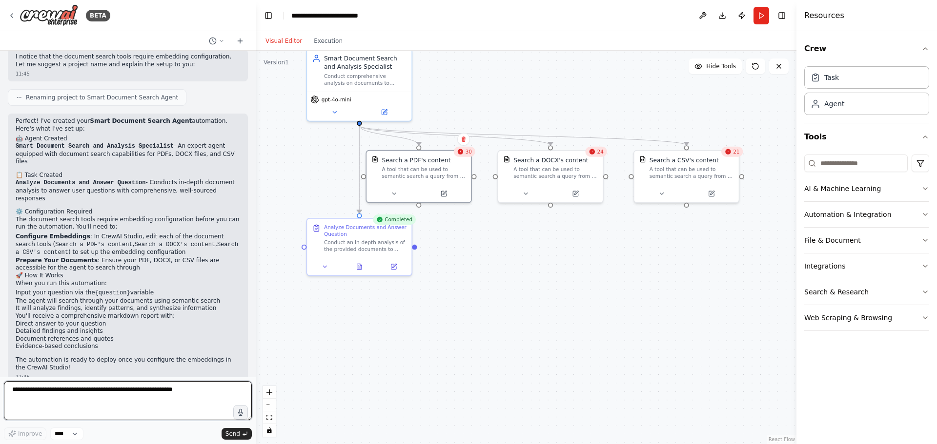
click at [44, 393] on textarea at bounding box center [128, 400] width 248 height 39
type textarea "*"
type textarea "**********"
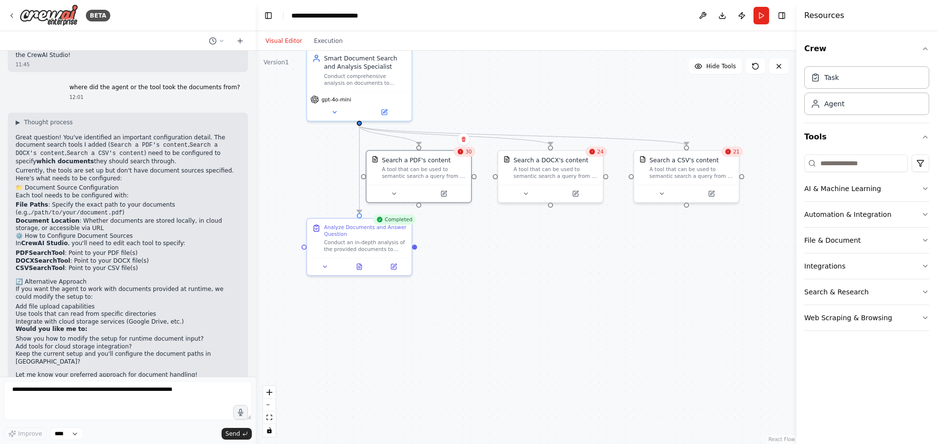
scroll to position [742, 0]
